Goal: Task Accomplishment & Management: Manage account settings

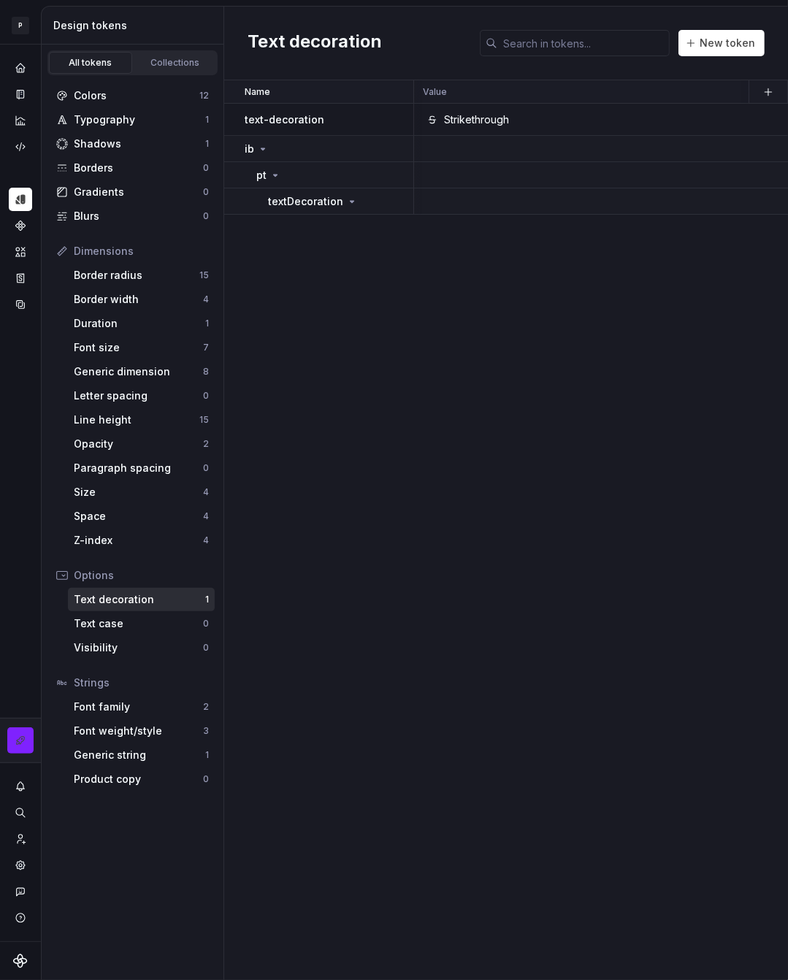
scroll to position [0, 634]
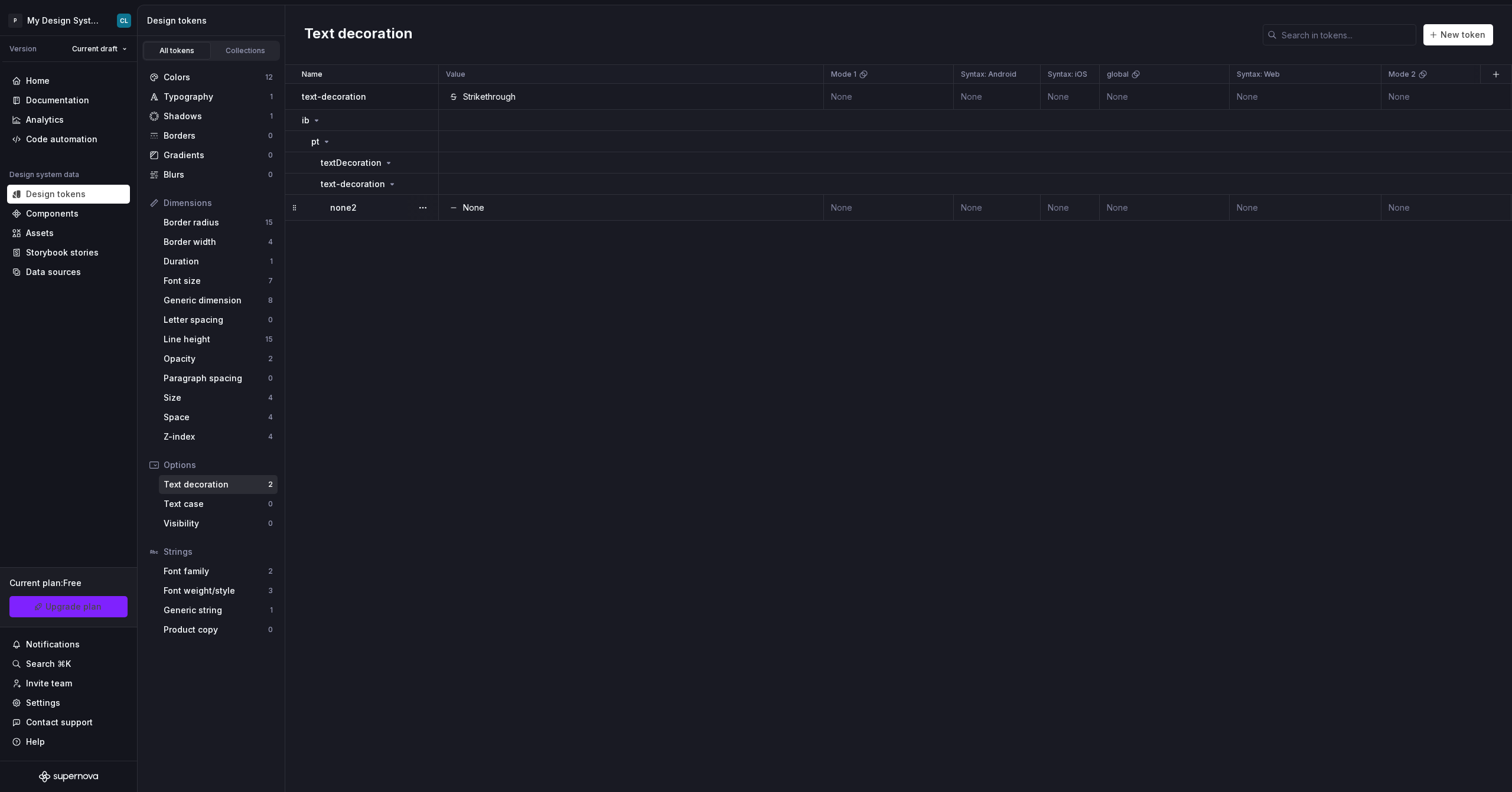
click at [457, 210] on icon at bounding box center [454, 208] width 10 height 10
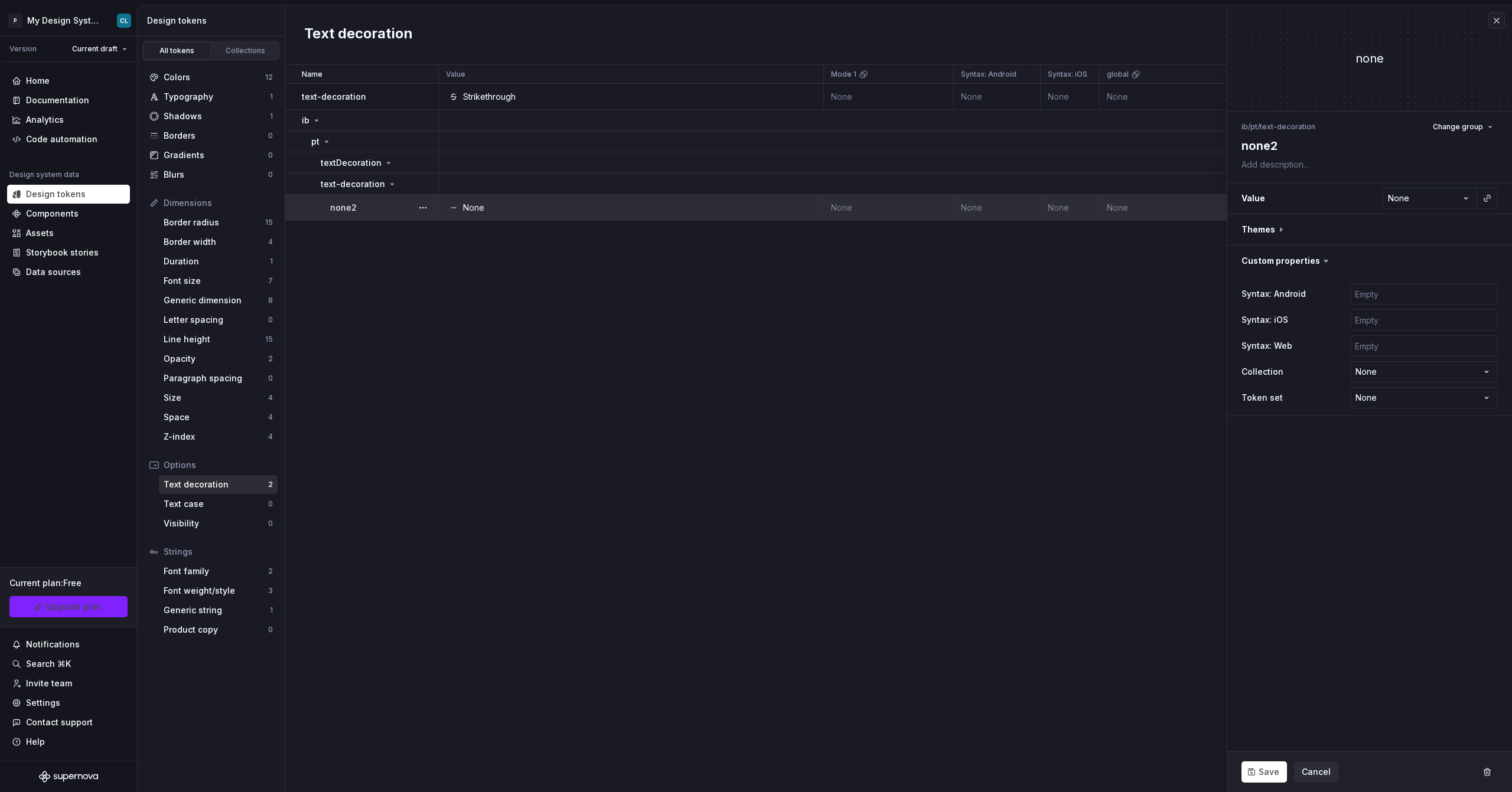
type textarea "*"
click at [84, 21] on html "P My Design System CL Version Current draft Home Documentation Analytics Code a…" at bounding box center [756, 396] width 1512 height 792
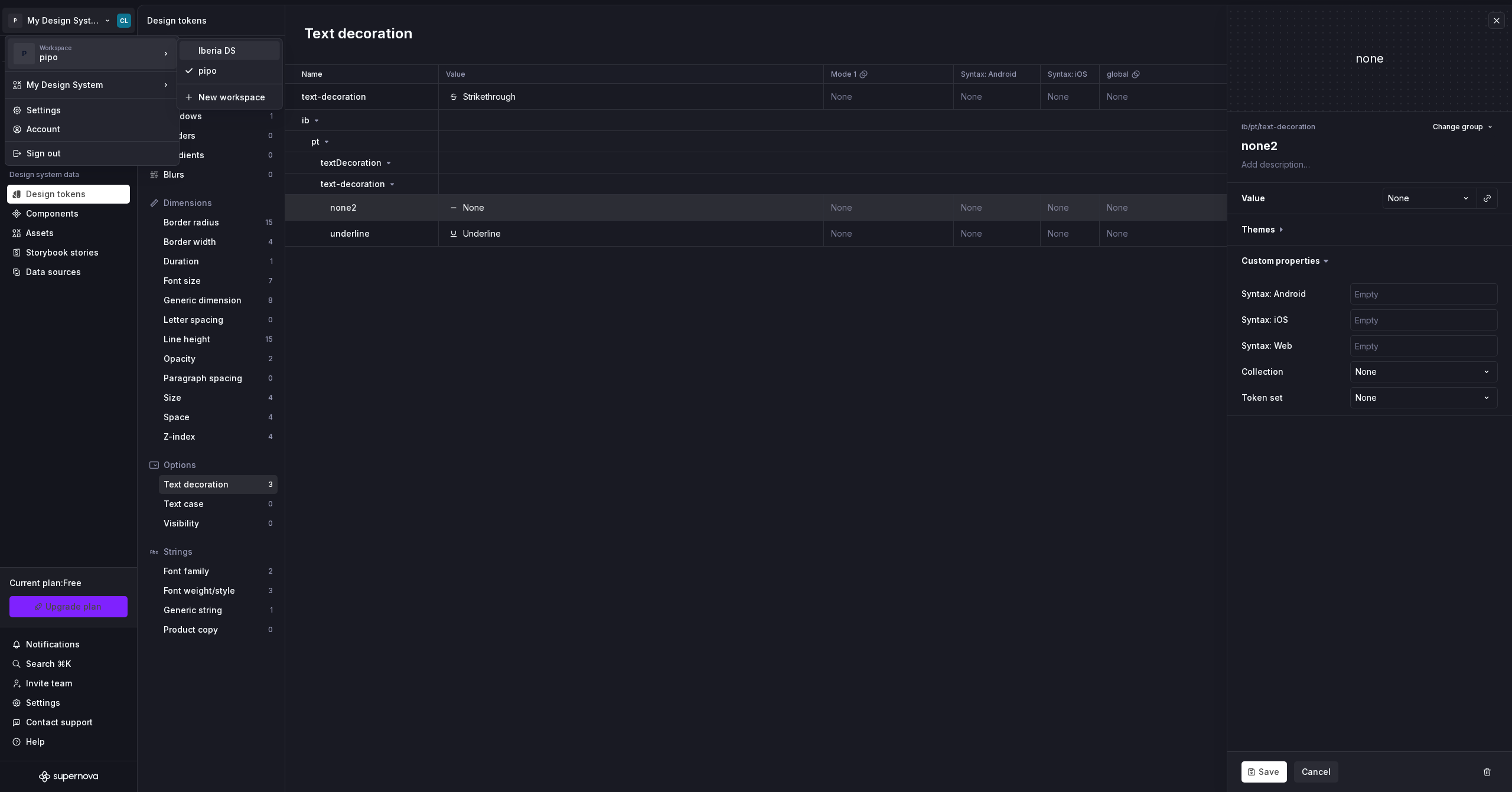
click at [218, 50] on div "Iberia DS" at bounding box center [236, 51] width 77 height 12
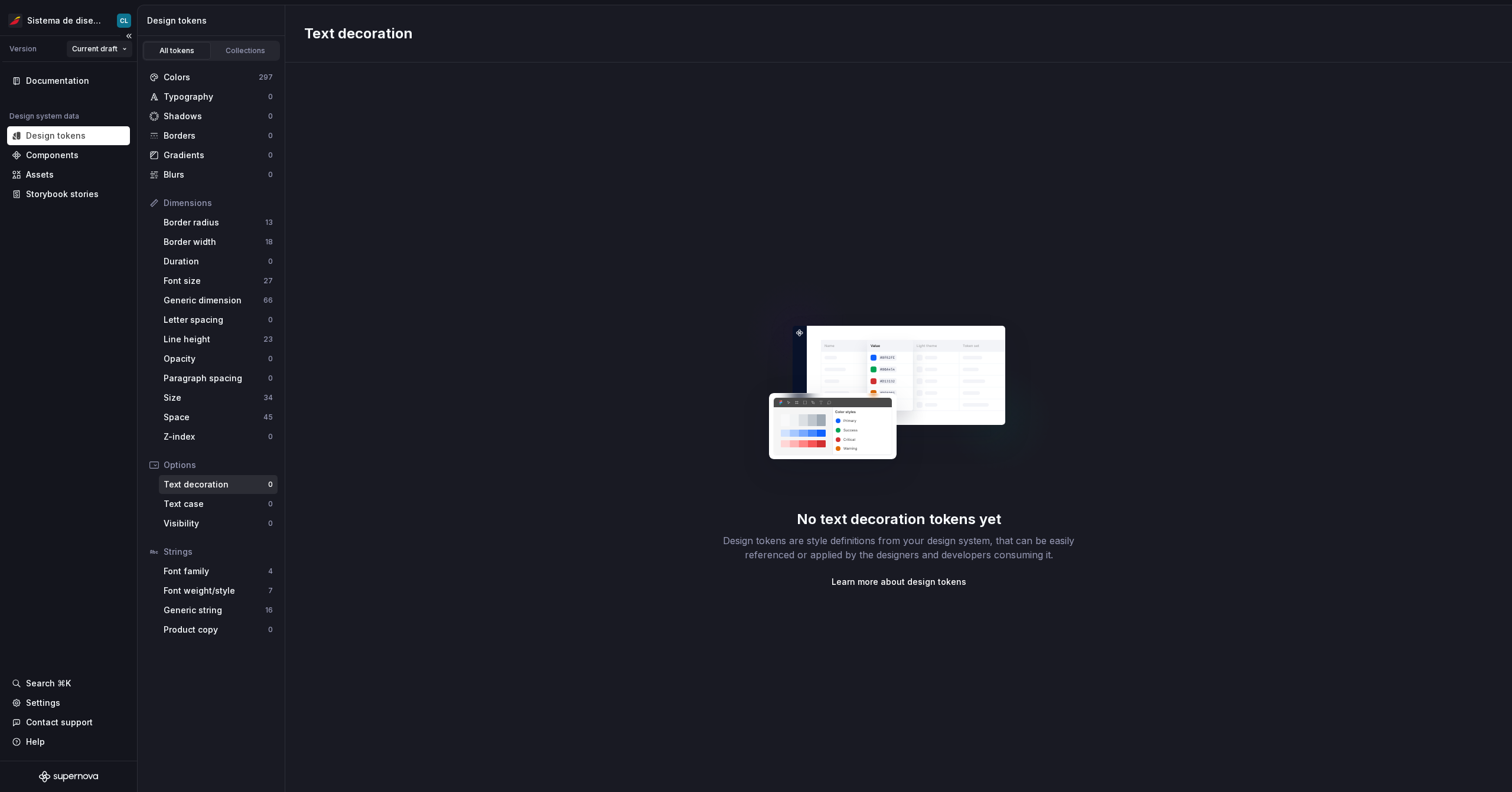
click at [89, 49] on html "Sistema de diseño Iberia CL Version Current draft Documentation Design system d…" at bounding box center [756, 396] width 1512 height 792
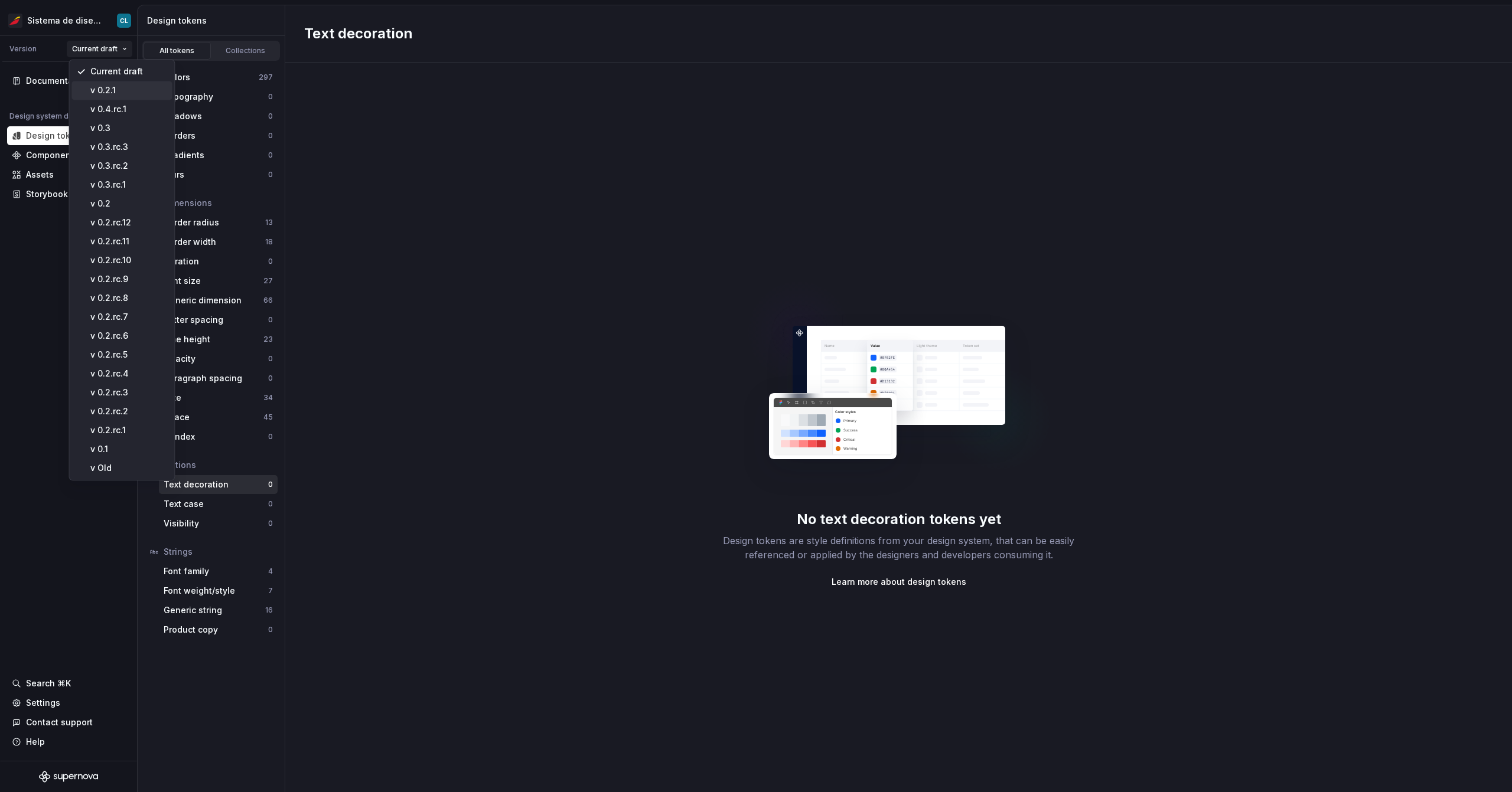
click at [102, 94] on div "v 0.2.1" at bounding box center [129, 90] width 77 height 12
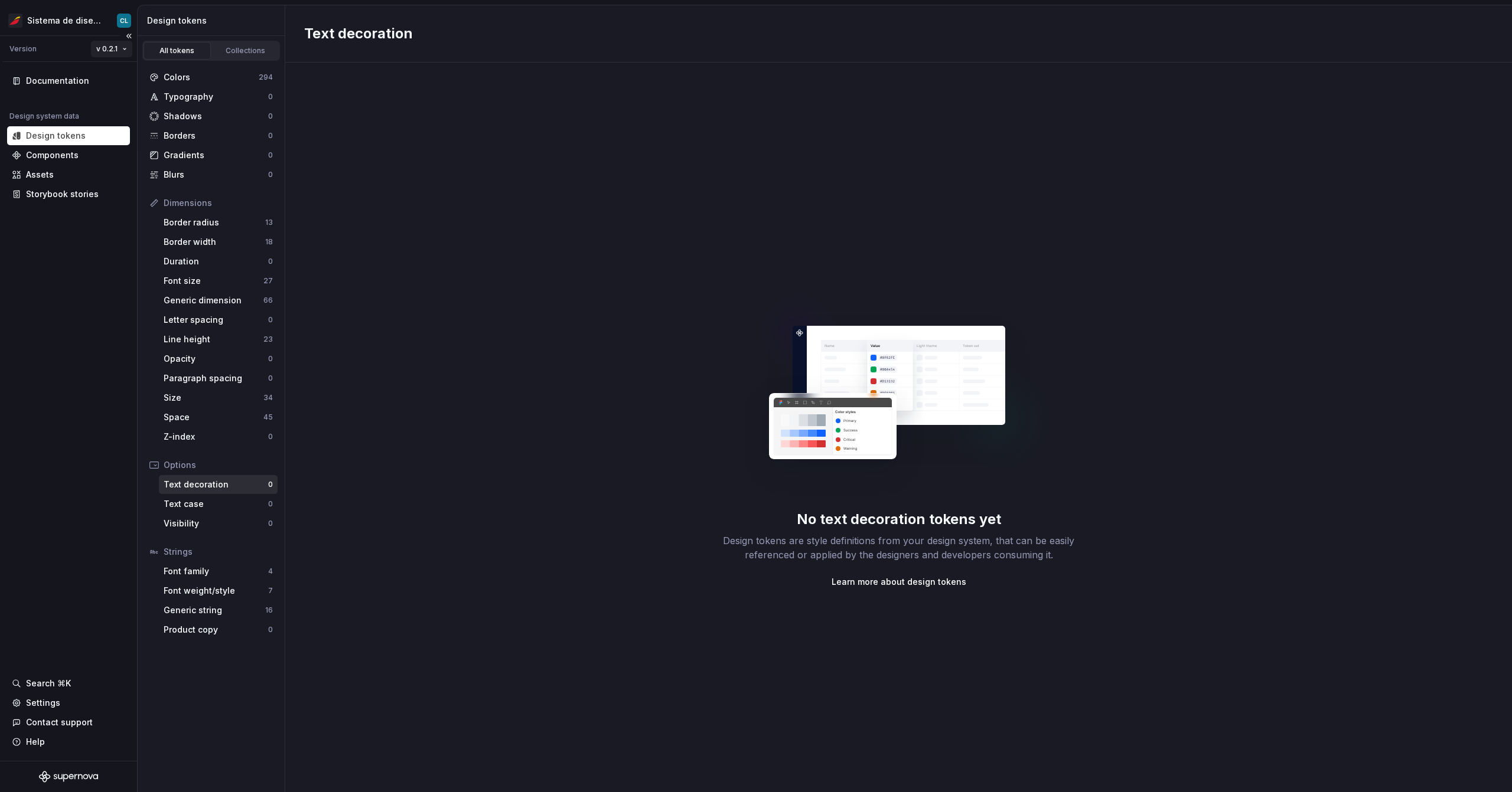
click at [102, 52] on html "Sistema de diseño Iberia CL Version v 0.2.1 Documentation Design system data De…" at bounding box center [756, 396] width 1512 height 792
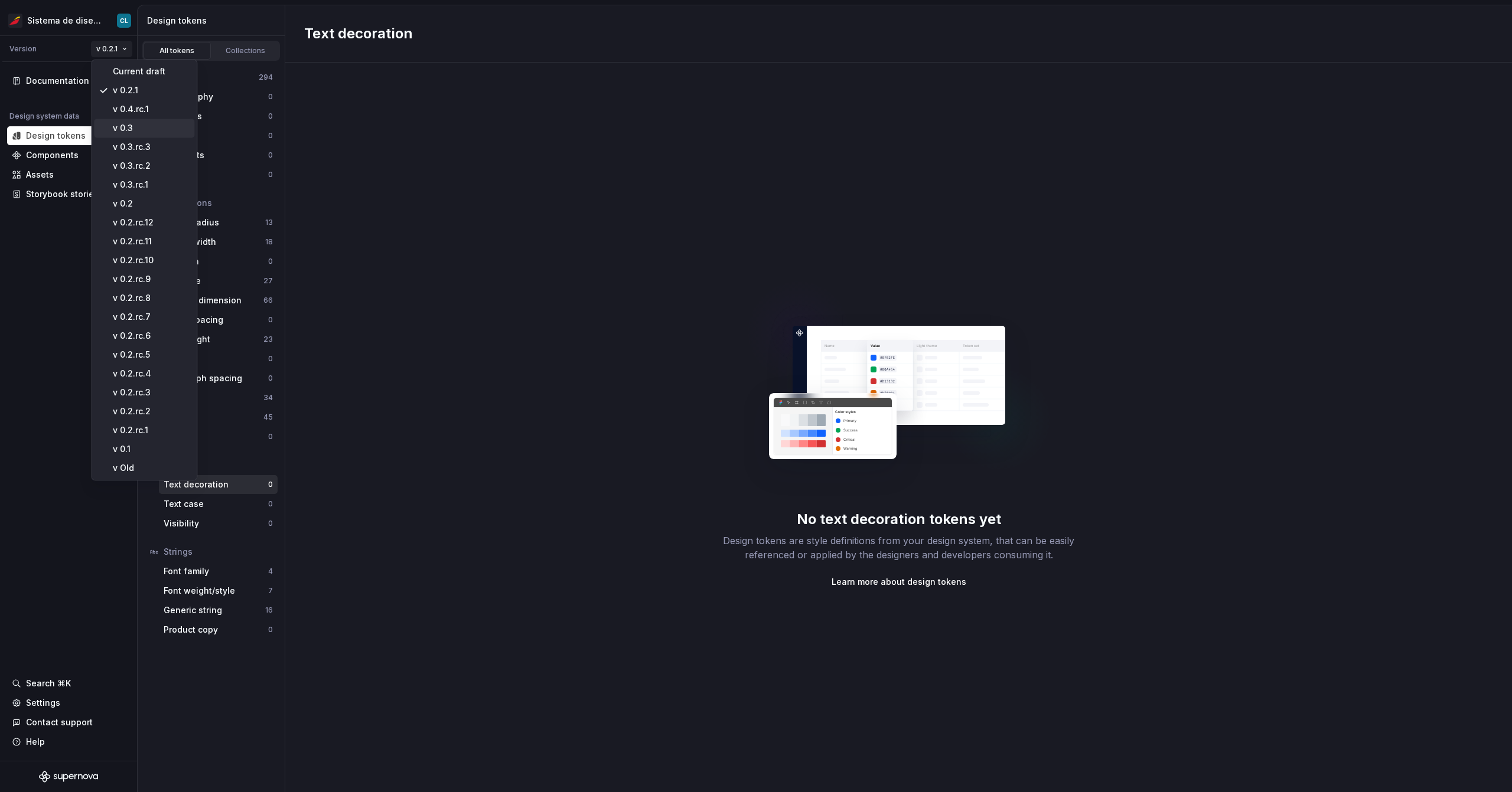
click at [147, 120] on div "v 0.3" at bounding box center [144, 128] width 100 height 19
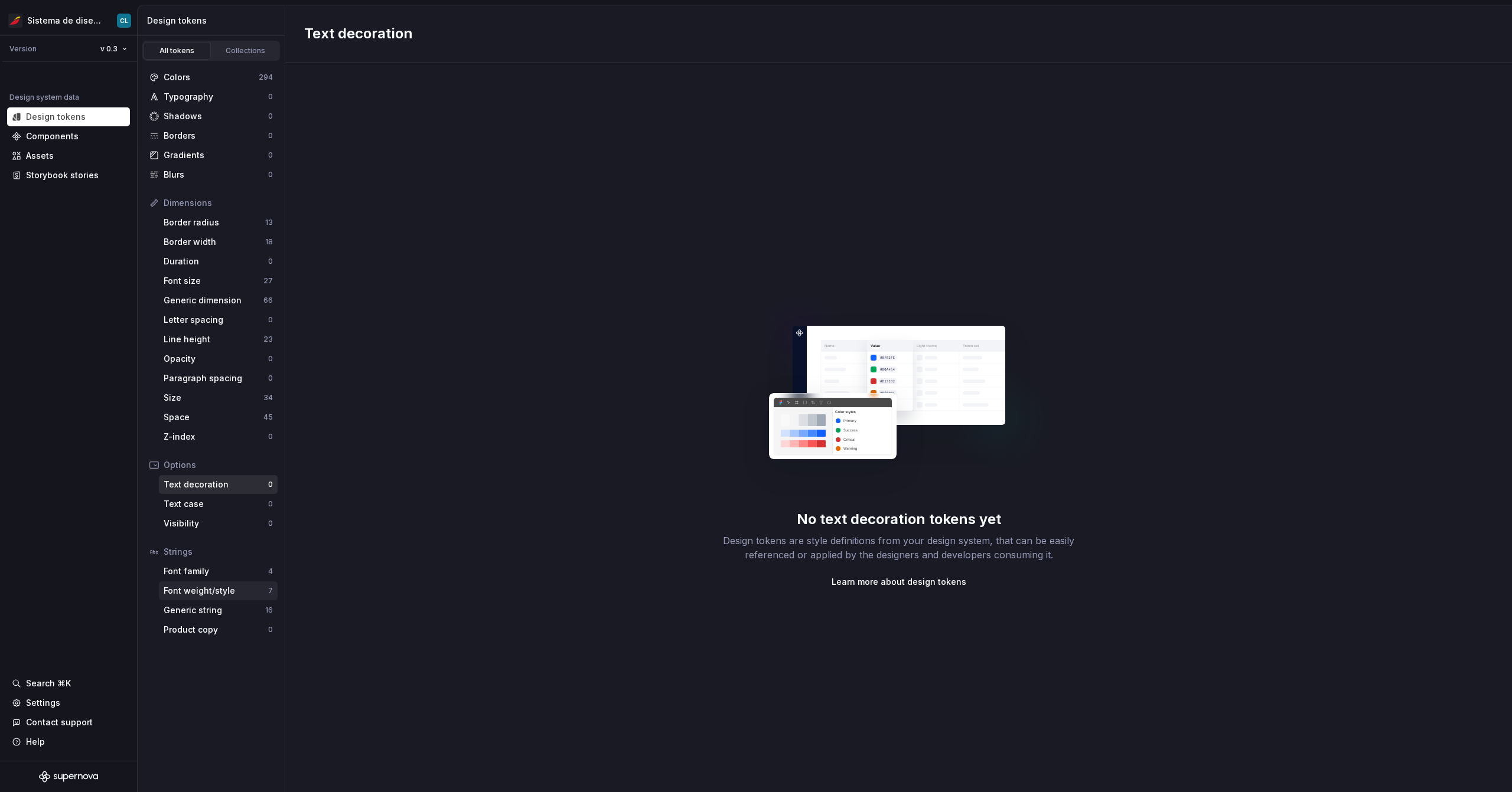
click at [230, 586] on div "Font weight/style" at bounding box center [215, 591] width 104 height 12
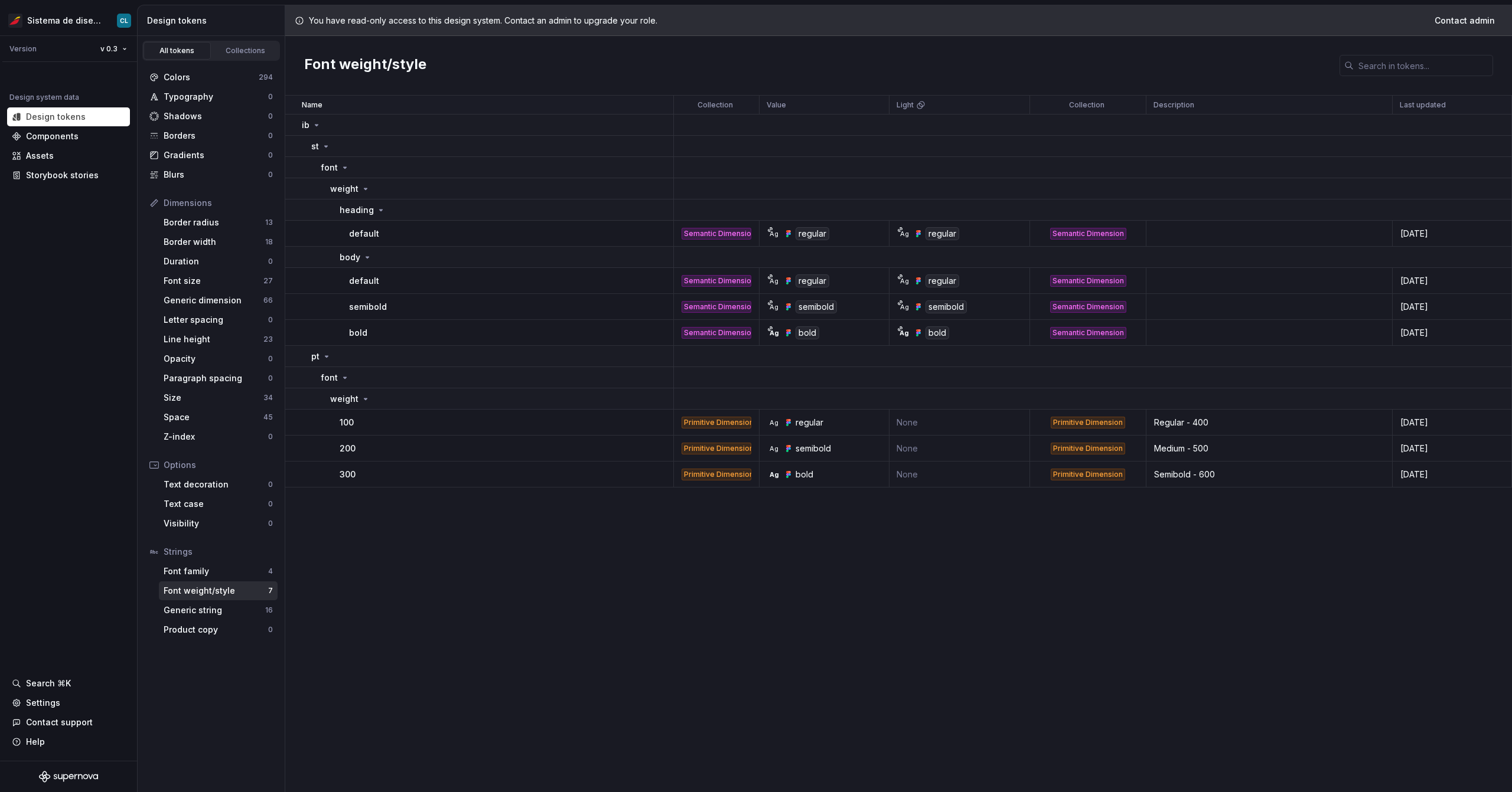
click at [805, 424] on div "regular" at bounding box center [809, 423] width 27 height 12
click at [209, 608] on div "Generic string" at bounding box center [214, 610] width 102 height 12
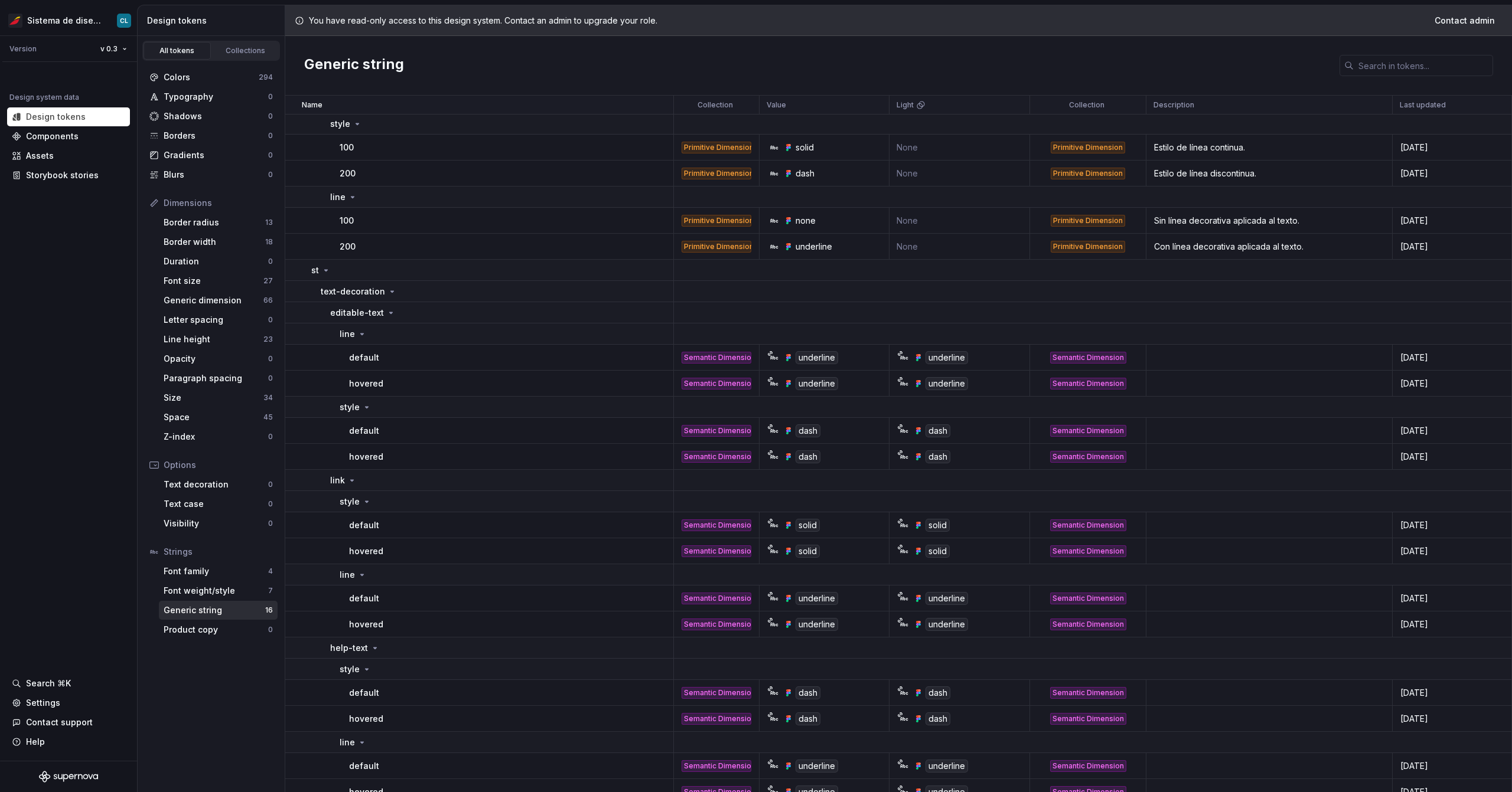
scroll to position [1, 0]
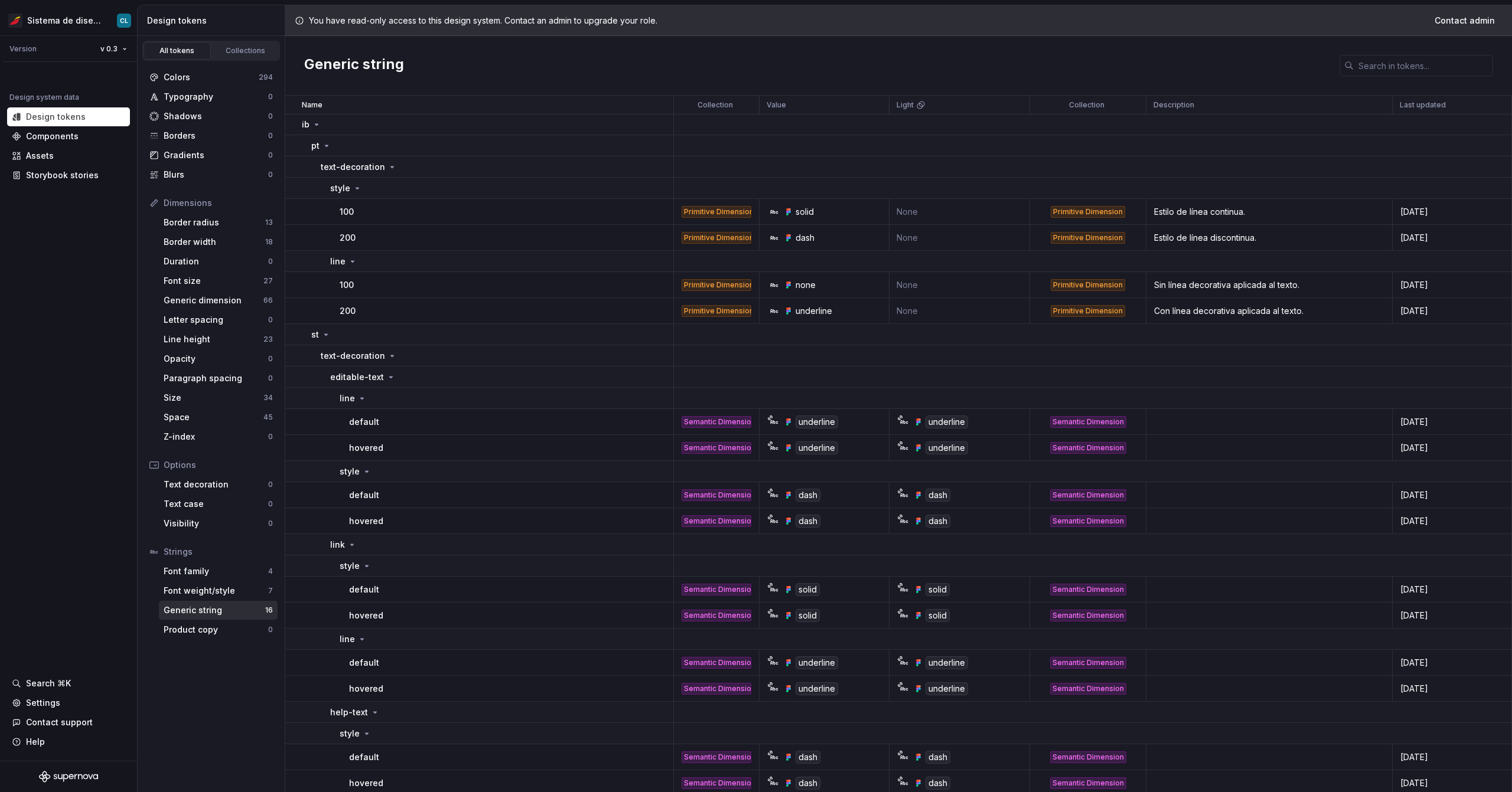
click at [800, 213] on div "solid" at bounding box center [805, 212] width 19 height 12
copy div "solid"
click at [803, 206] on div "solid" at bounding box center [805, 212] width 19 height 12
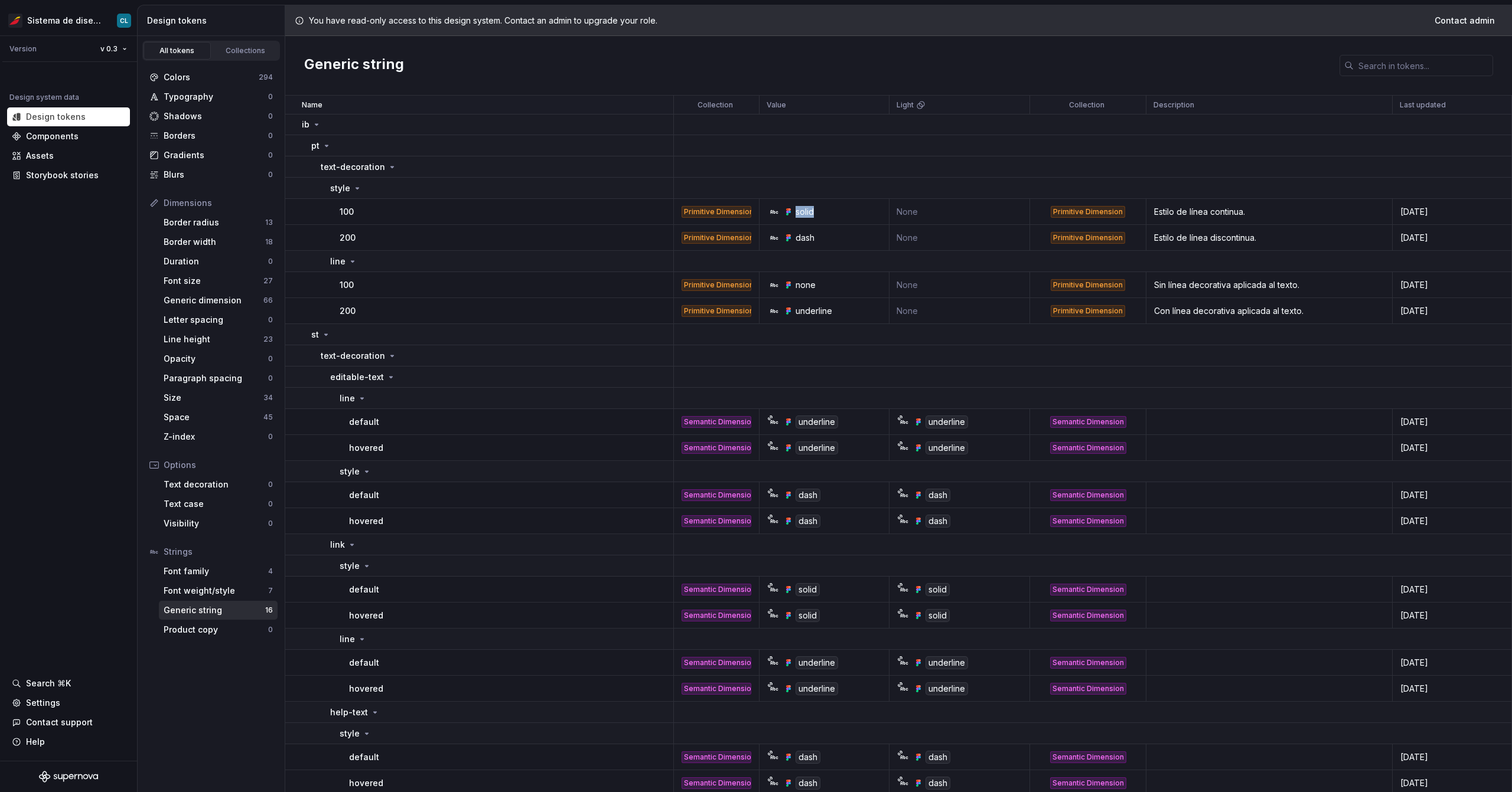
copy div "solid"
click at [218, 484] on div "Text decoration" at bounding box center [215, 484] width 104 height 12
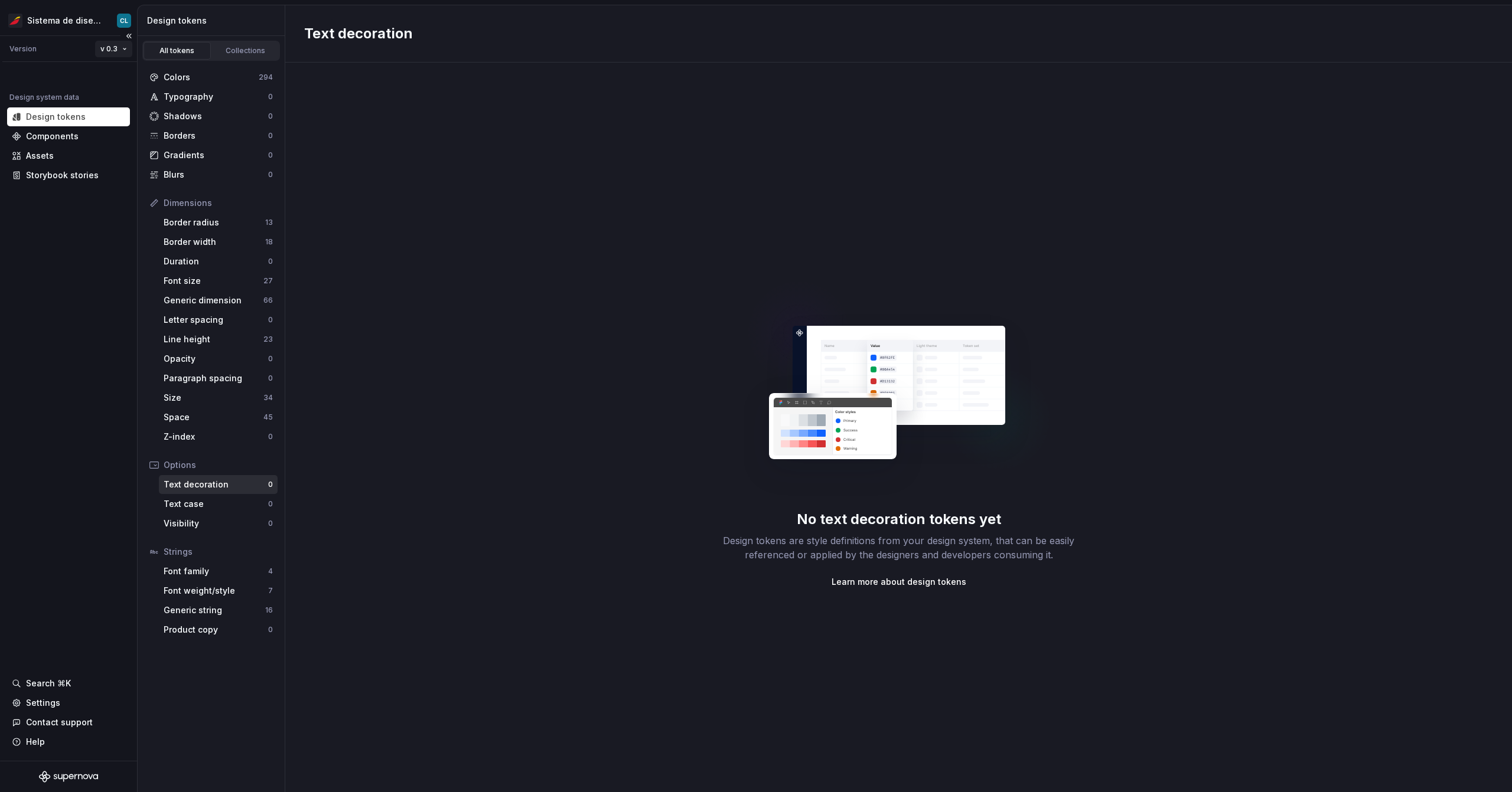
click at [118, 44] on html "Sistema de diseño Iberia CL Version v 0.3 Design system data Design tokens Comp…" at bounding box center [756, 396] width 1512 height 792
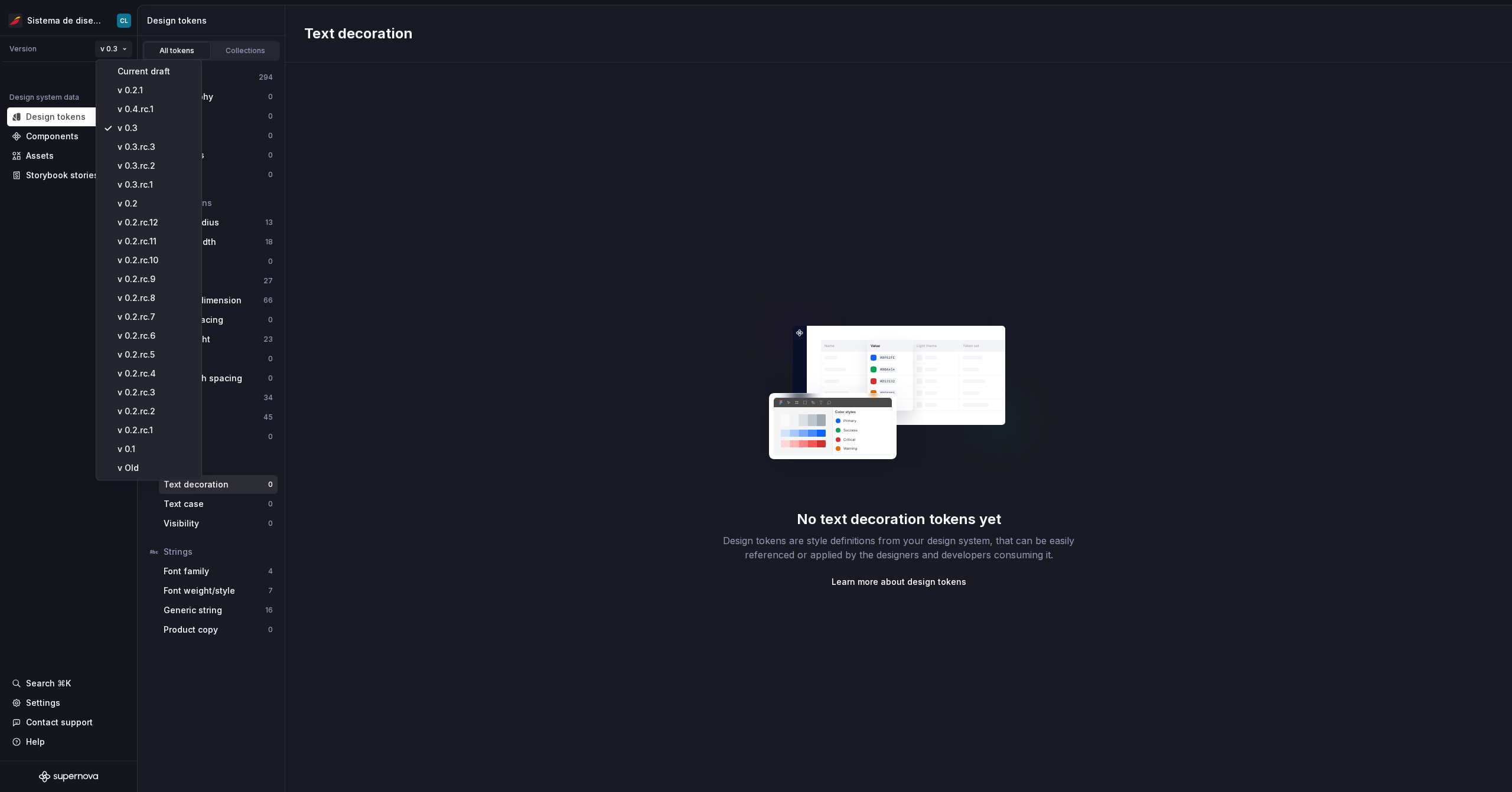
click at [93, 25] on html "Sistema de diseño Iberia CL Version v 0.3 Design system data Design tokens Comp…" at bounding box center [756, 396] width 1512 height 792
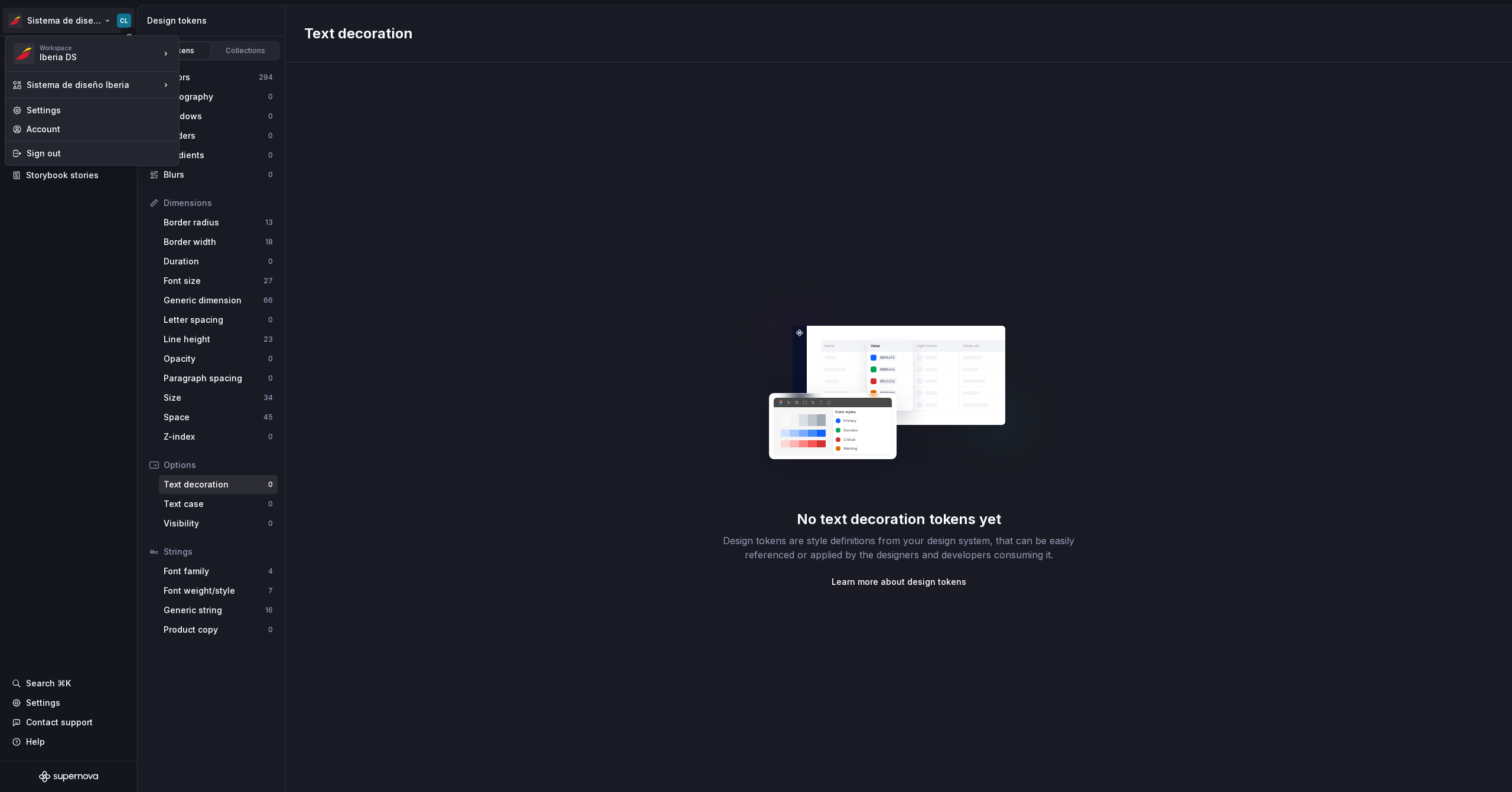
click at [102, 23] on html "Sistema de diseño Iberia CL Version v 0.3 Design system data Design tokens Comp…" at bounding box center [756, 396] width 1512 height 792
click at [234, 74] on div "pipo" at bounding box center [236, 70] width 77 height 12
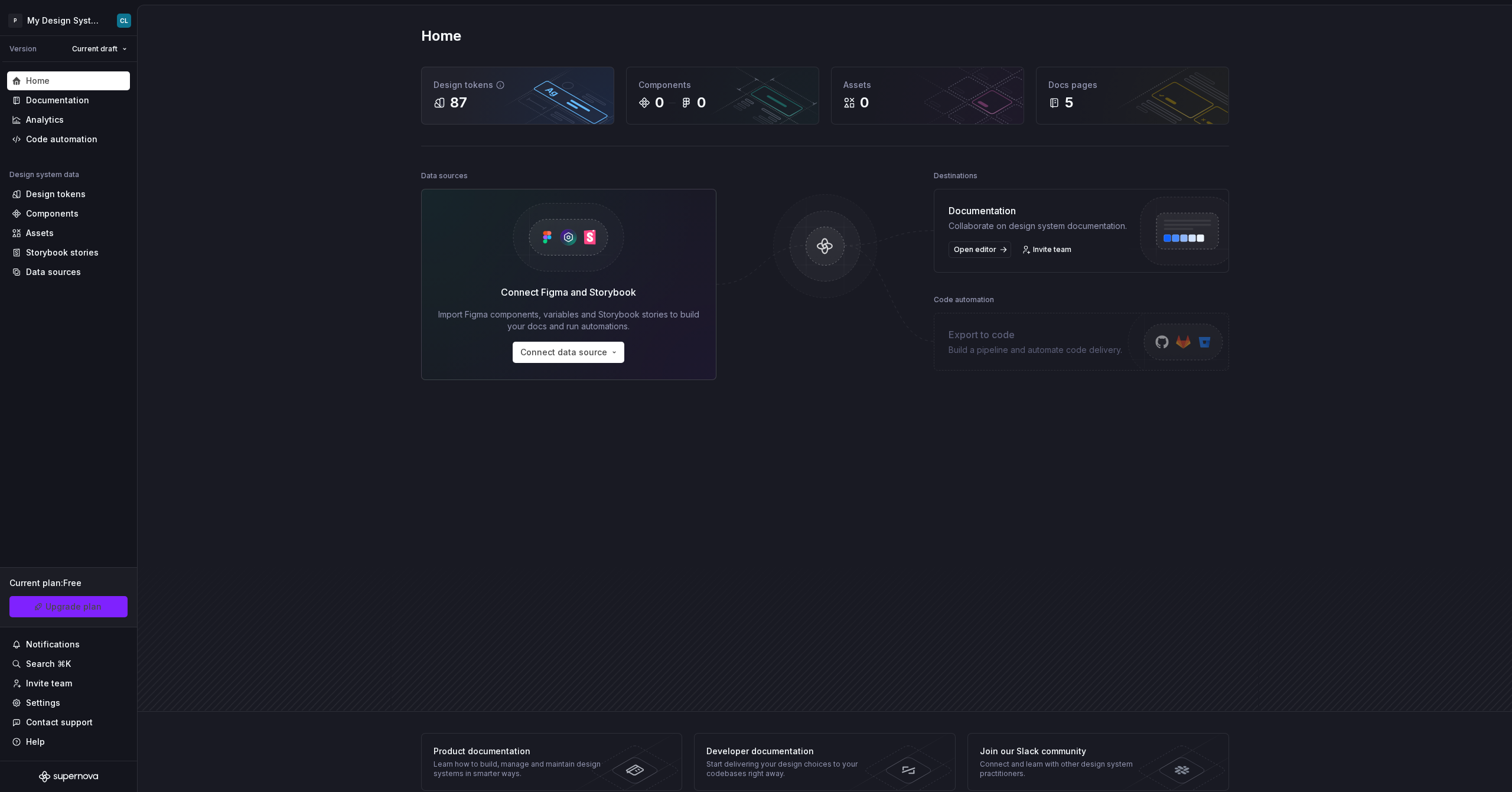
click at [444, 106] on div "87" at bounding box center [450, 102] width 34 height 19
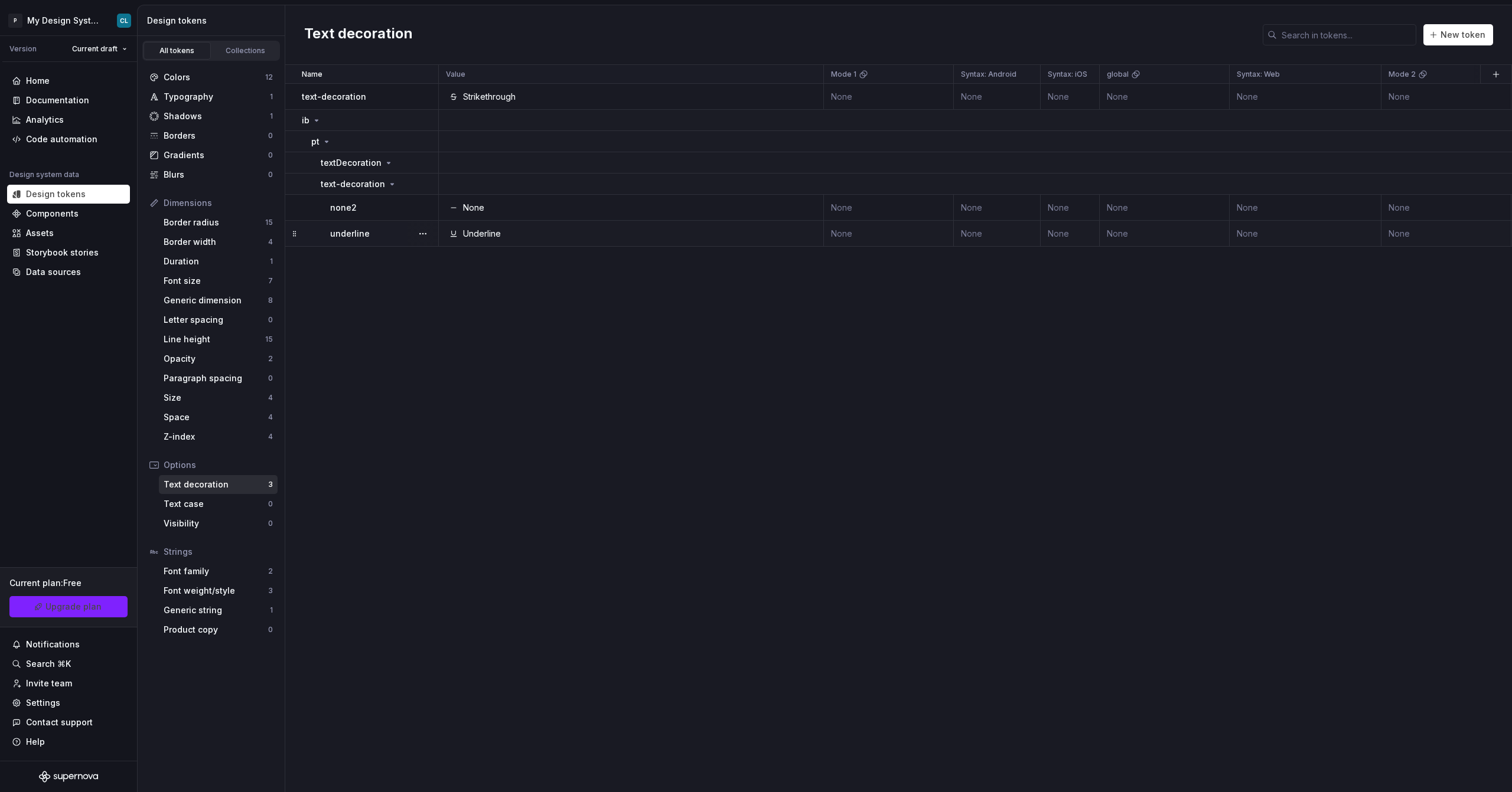
click at [493, 231] on div "Underline" at bounding box center [482, 234] width 38 height 12
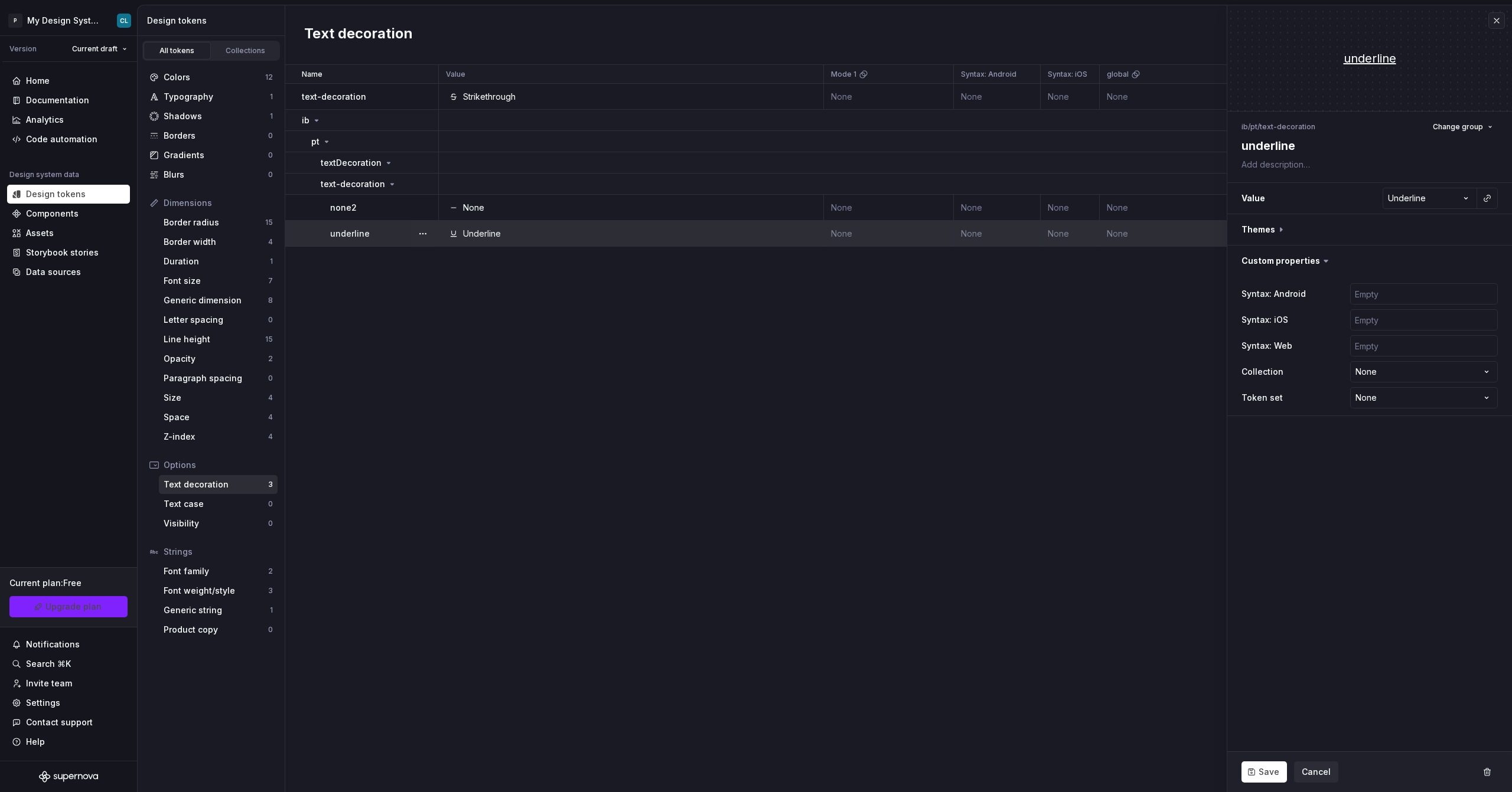
type textarea "*"
click at [1410, 198] on html "P My Design System CL Version Current draft Home Documentation Analytics Code a…" at bounding box center [756, 396] width 1512 height 792
select select "**********"
type textarea "*"
click at [1425, 202] on html "P My Design System CL Version Current draft Home Documentation Analytics Code a…" at bounding box center [756, 396] width 1512 height 792
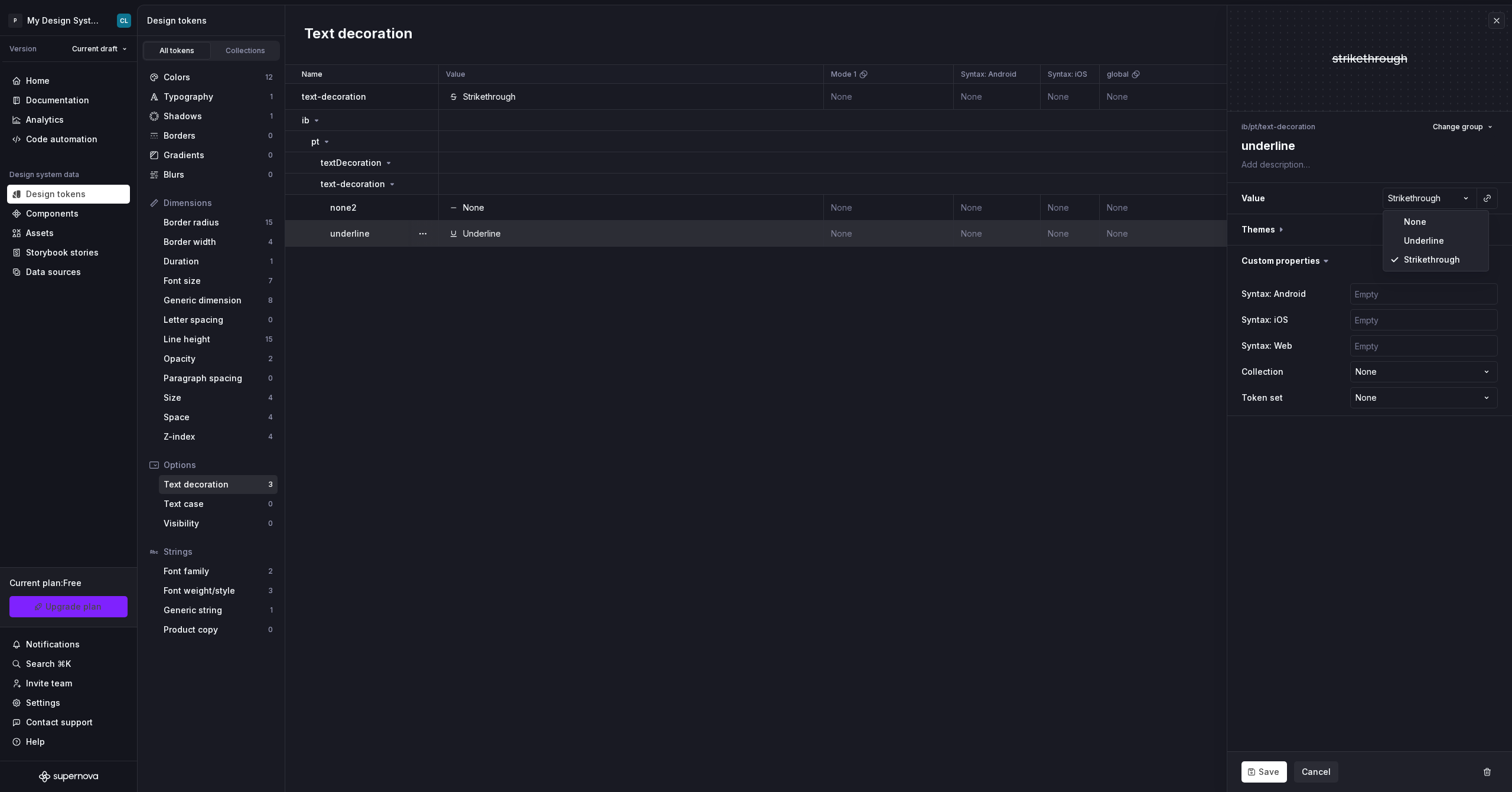
select select "*********"
type textarea "*"
click at [1434, 203] on html "P My Design System CL Version Current draft Home Documentation Analytics Code a…" at bounding box center [756, 396] width 1512 height 792
select select "**********"
type textarea "*"
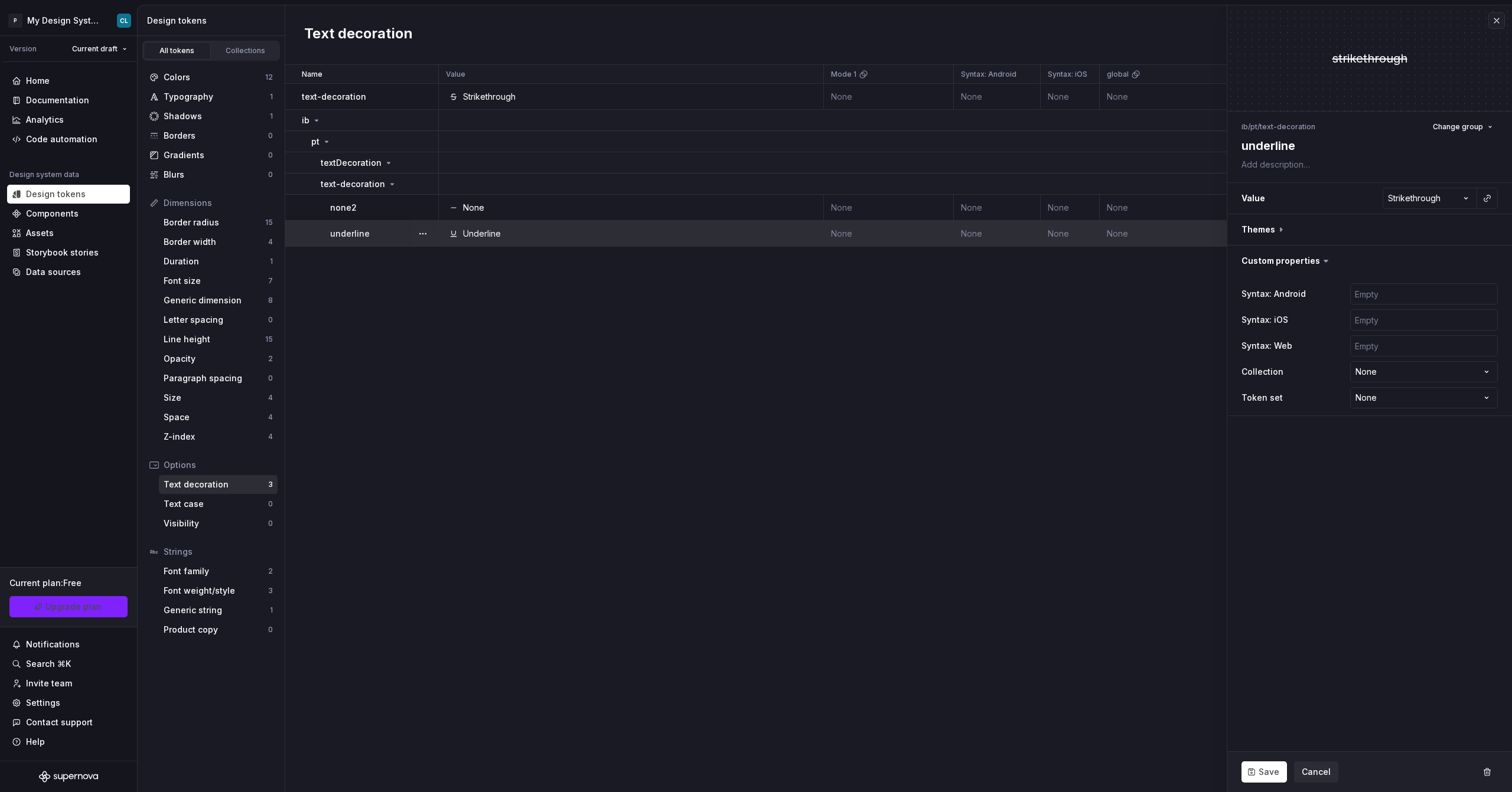
drag, startPoint x: 1342, startPoint y: 57, endPoint x: 1439, endPoint y: 66, distance: 97.4
click at [1439, 66] on div "strikethrough" at bounding box center [1370, 58] width 285 height 16
click at [1383, 61] on div "strikethrough" at bounding box center [1370, 58] width 285 height 16
click at [985, 605] on div "Name Value Mode 1 Syntax: Android Syntax: iOS global Syntax: Web Mode 2 Mode 3 …" at bounding box center [898, 428] width 1227 height 727
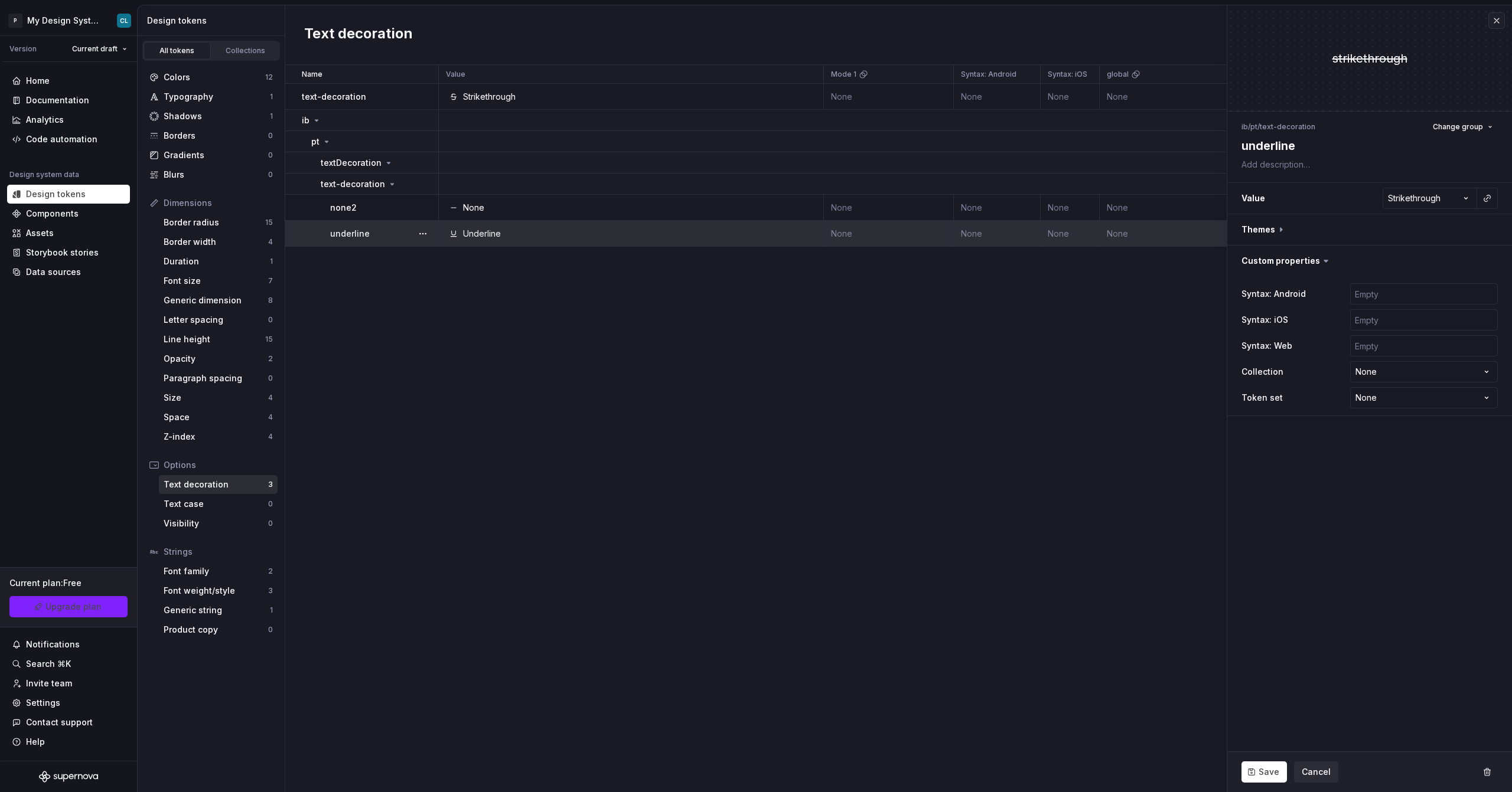
click at [462, 380] on div "Name Value Mode 1 Syntax: Android Syntax: iOS global Syntax: Web Mode 2 Mode 3 …" at bounding box center [898, 428] width 1227 height 727
click at [1327, 773] on button "Cancel" at bounding box center [1316, 772] width 44 height 21
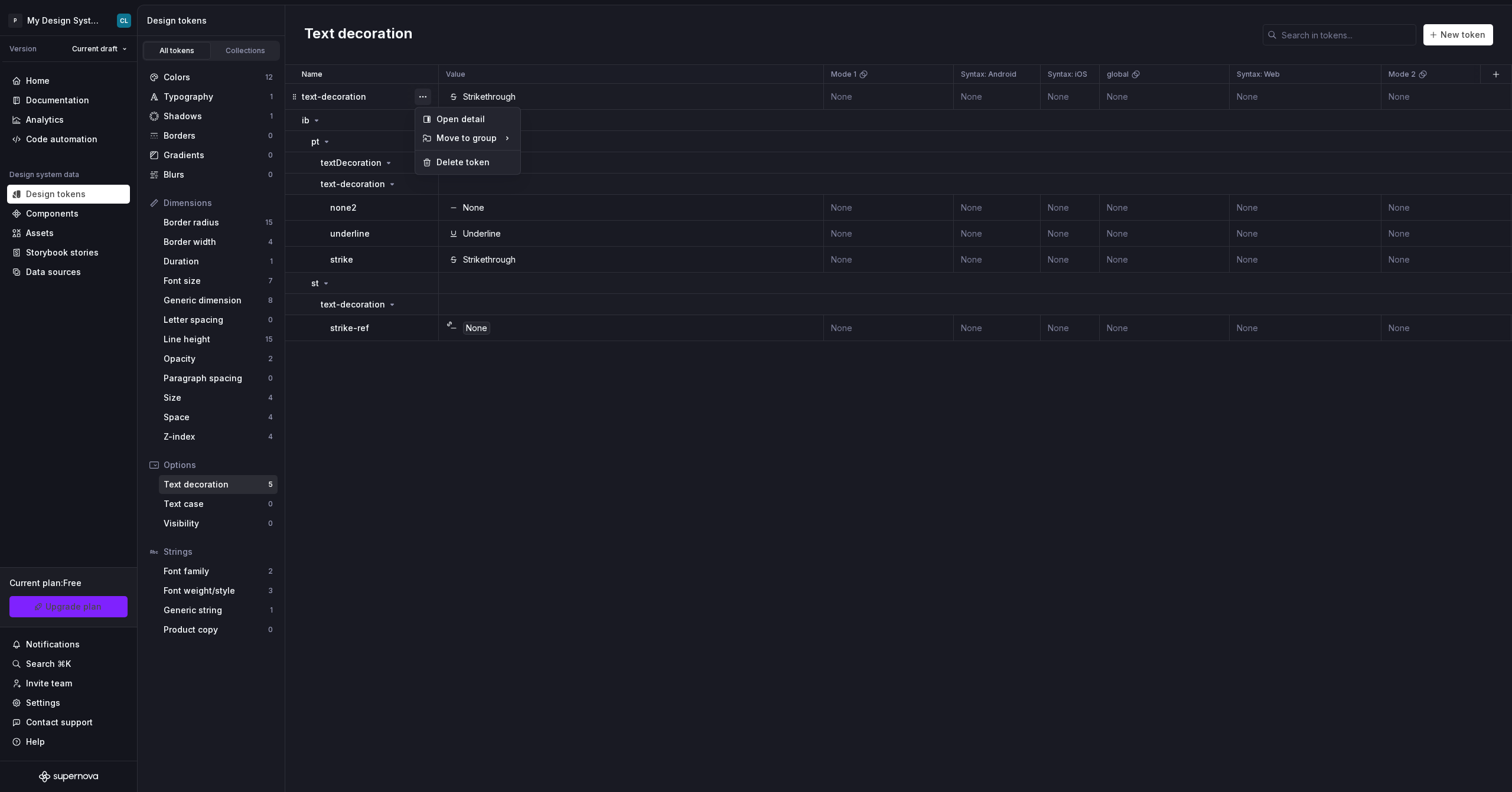
click at [424, 95] on button "button" at bounding box center [423, 97] width 16 height 16
click at [467, 159] on div "Delete token" at bounding box center [475, 162] width 77 height 12
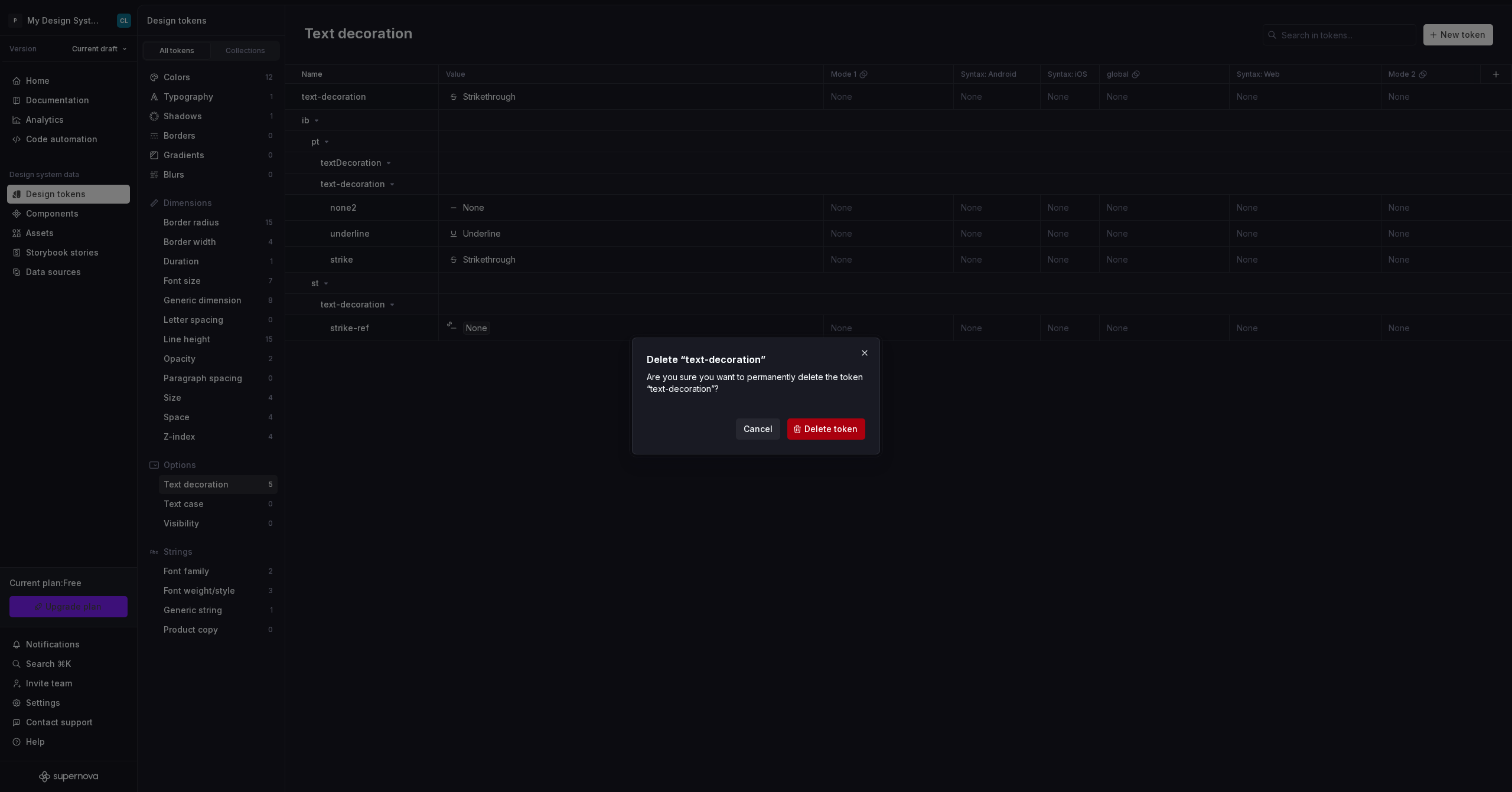
click at [818, 422] on button "Delete token" at bounding box center [826, 429] width 78 height 21
